Goal: Use online tool/utility: Use online tool/utility

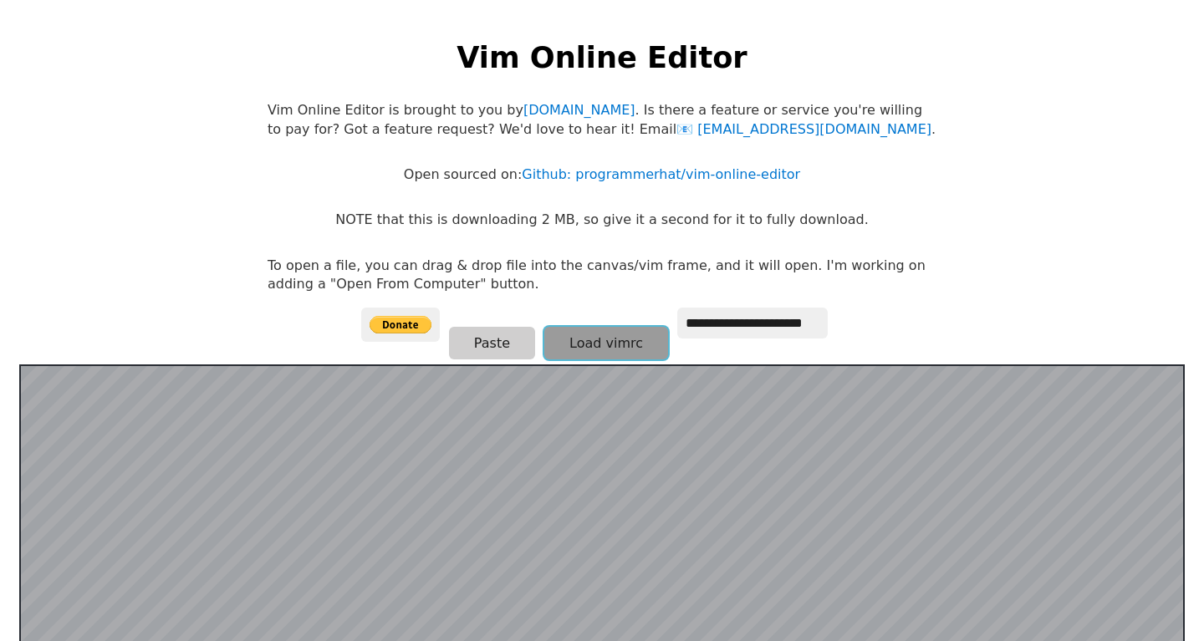
click at [601, 344] on button "Load vimrc" at bounding box center [606, 343] width 124 height 33
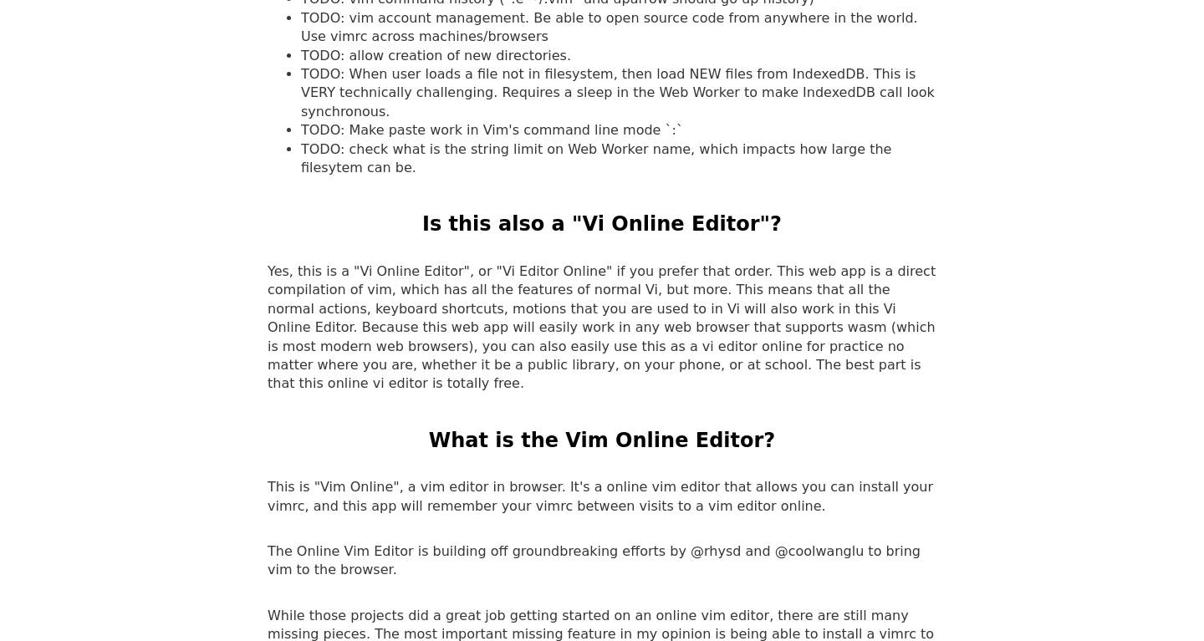
scroll to position [2372, 0]
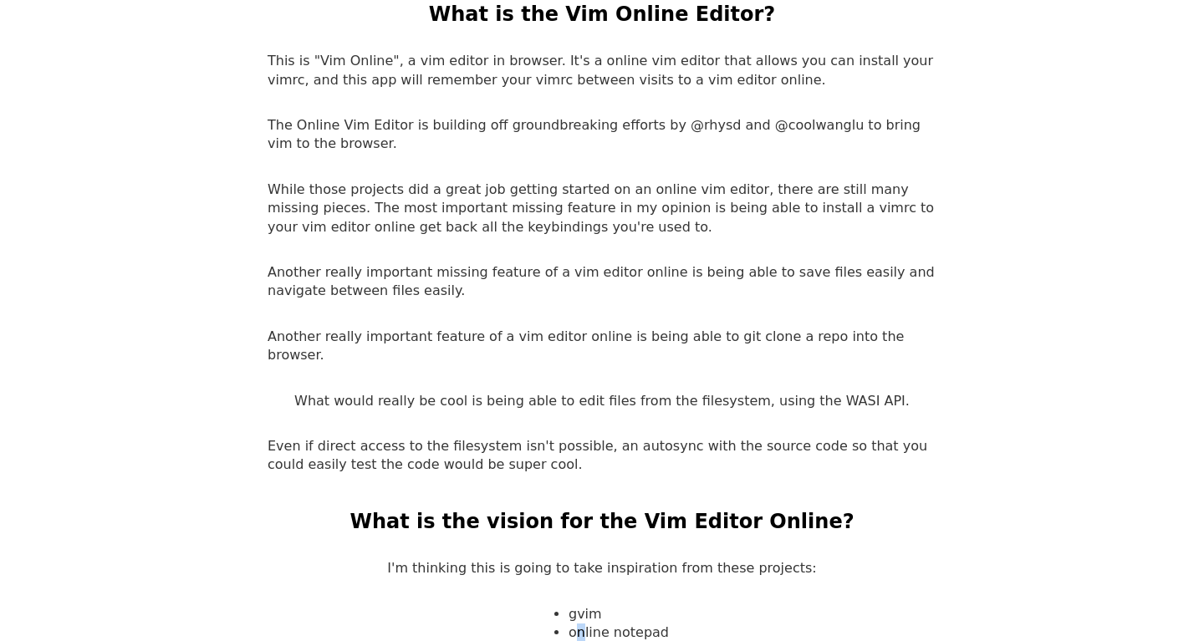
drag, startPoint x: 581, startPoint y: 551, endPoint x: 595, endPoint y: 556, distance: 15.1
click at [594, 624] on li "online notepad" at bounding box center [619, 633] width 100 height 18
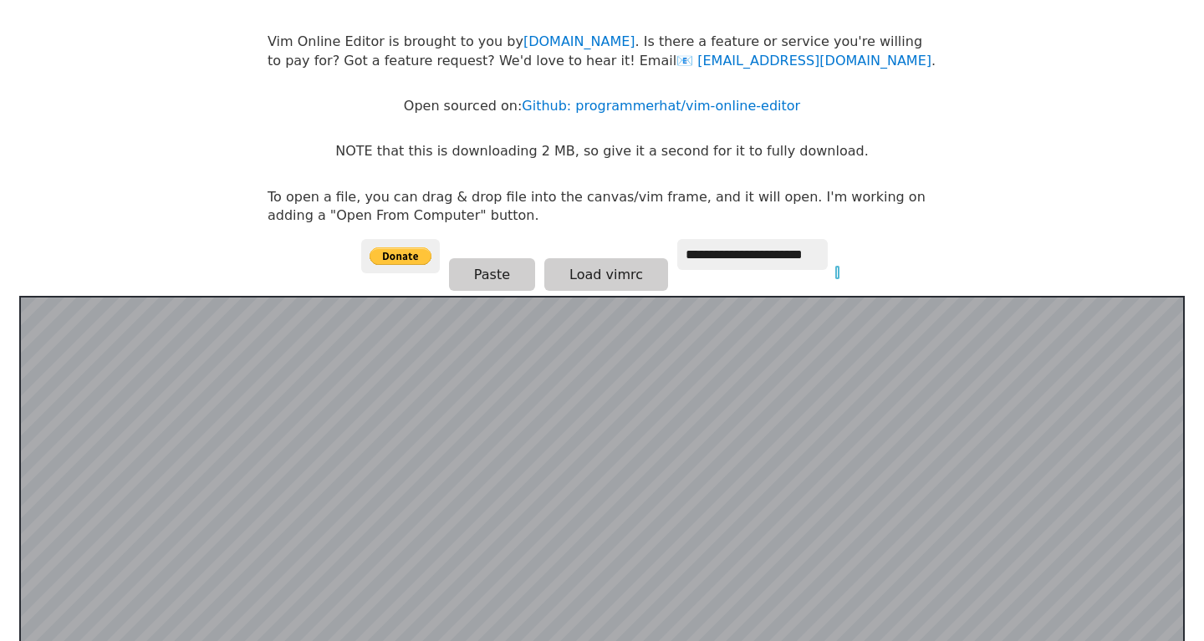
scroll to position [0, 0]
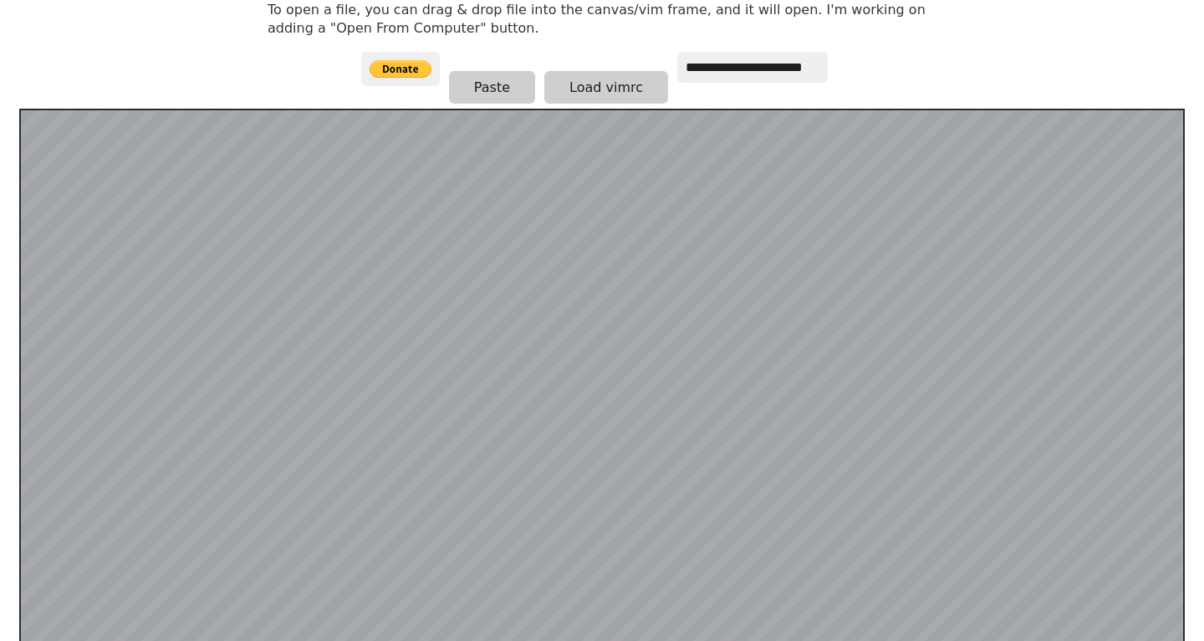
scroll to position [853, 0]
